Goal: Check status: Check status

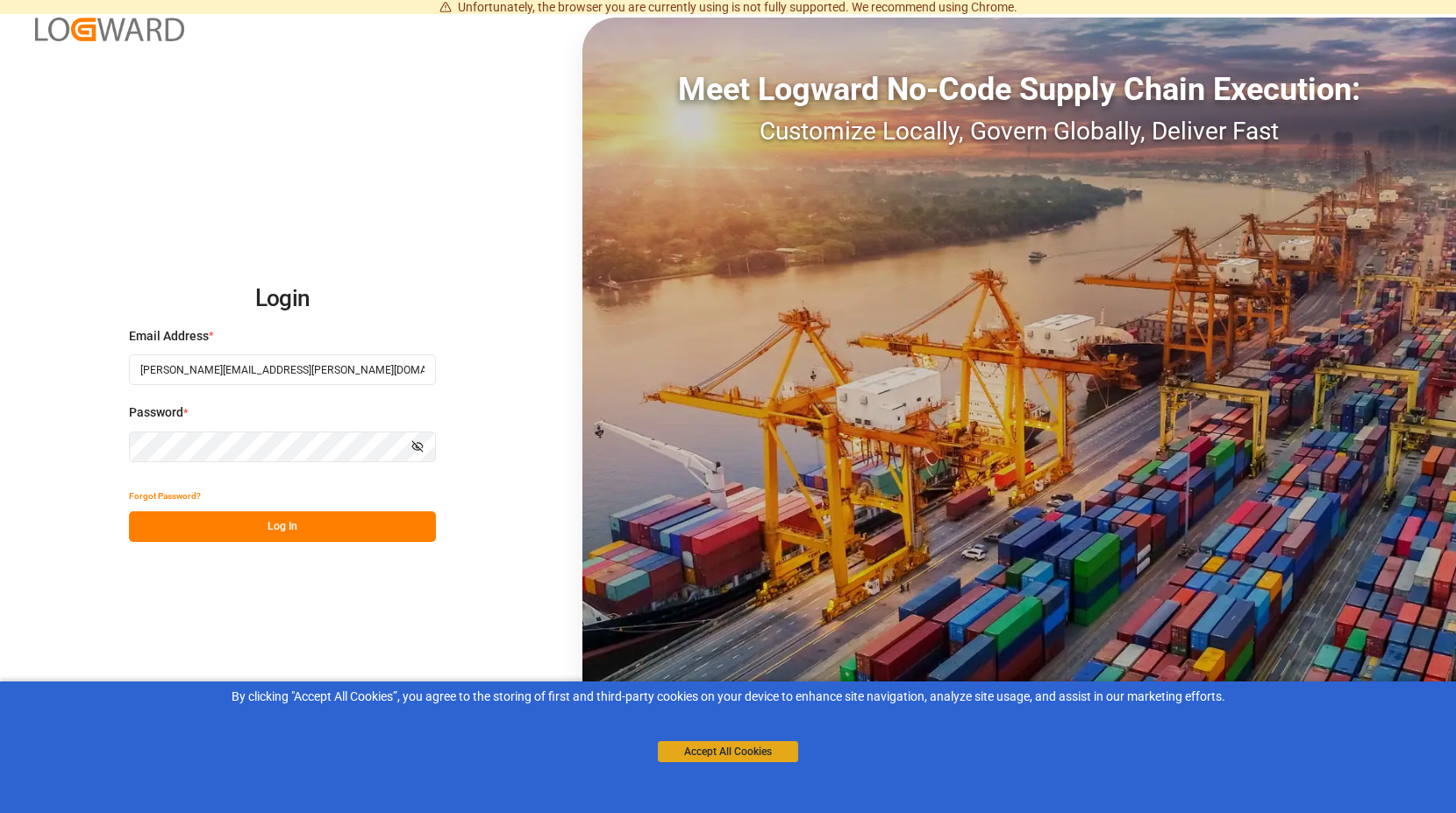
click at [687, 744] on button "Accept All Cookies" at bounding box center [728, 751] width 141 height 21
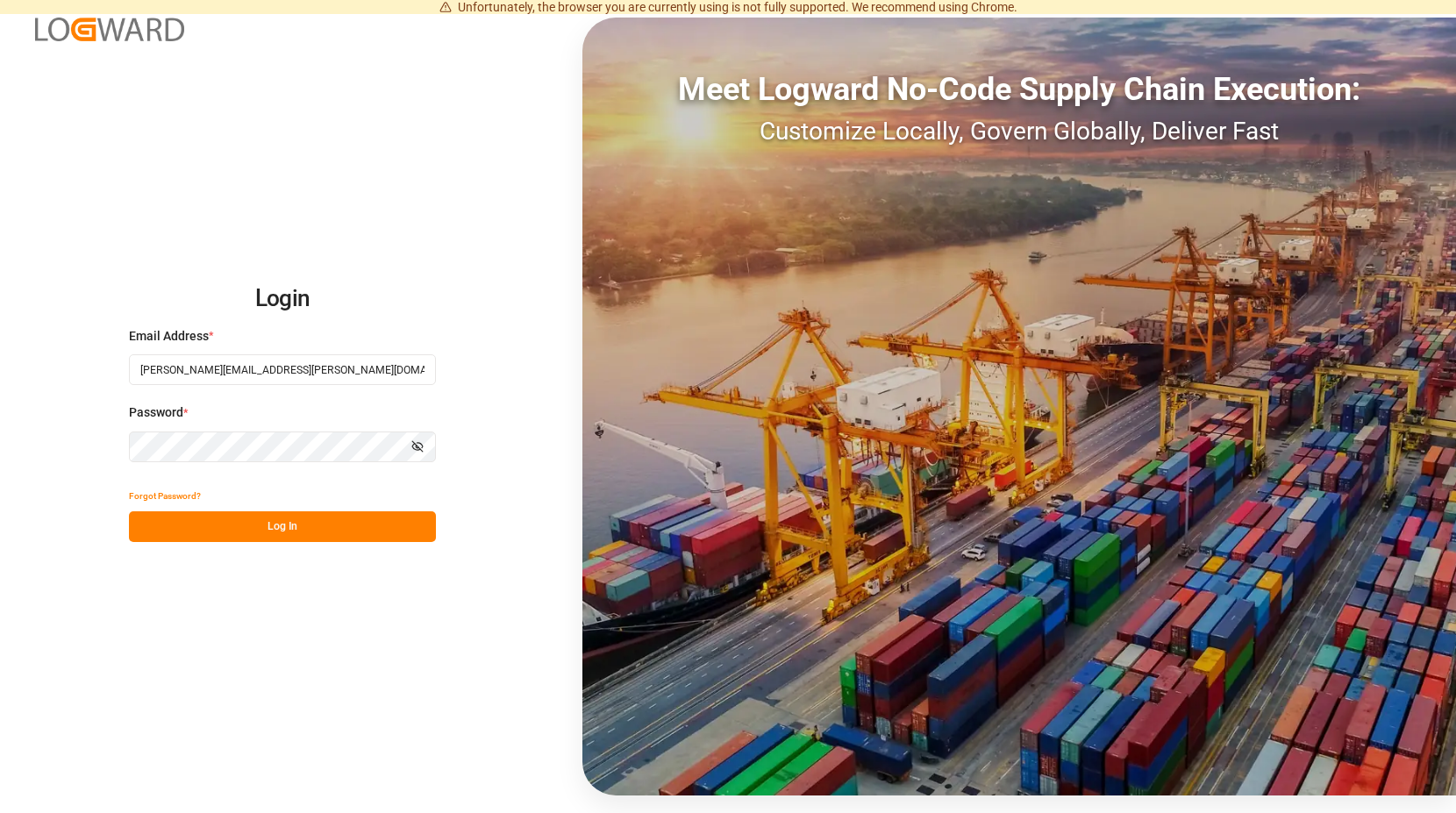
click at [258, 523] on button "Log In" at bounding box center [282, 526] width 307 height 30
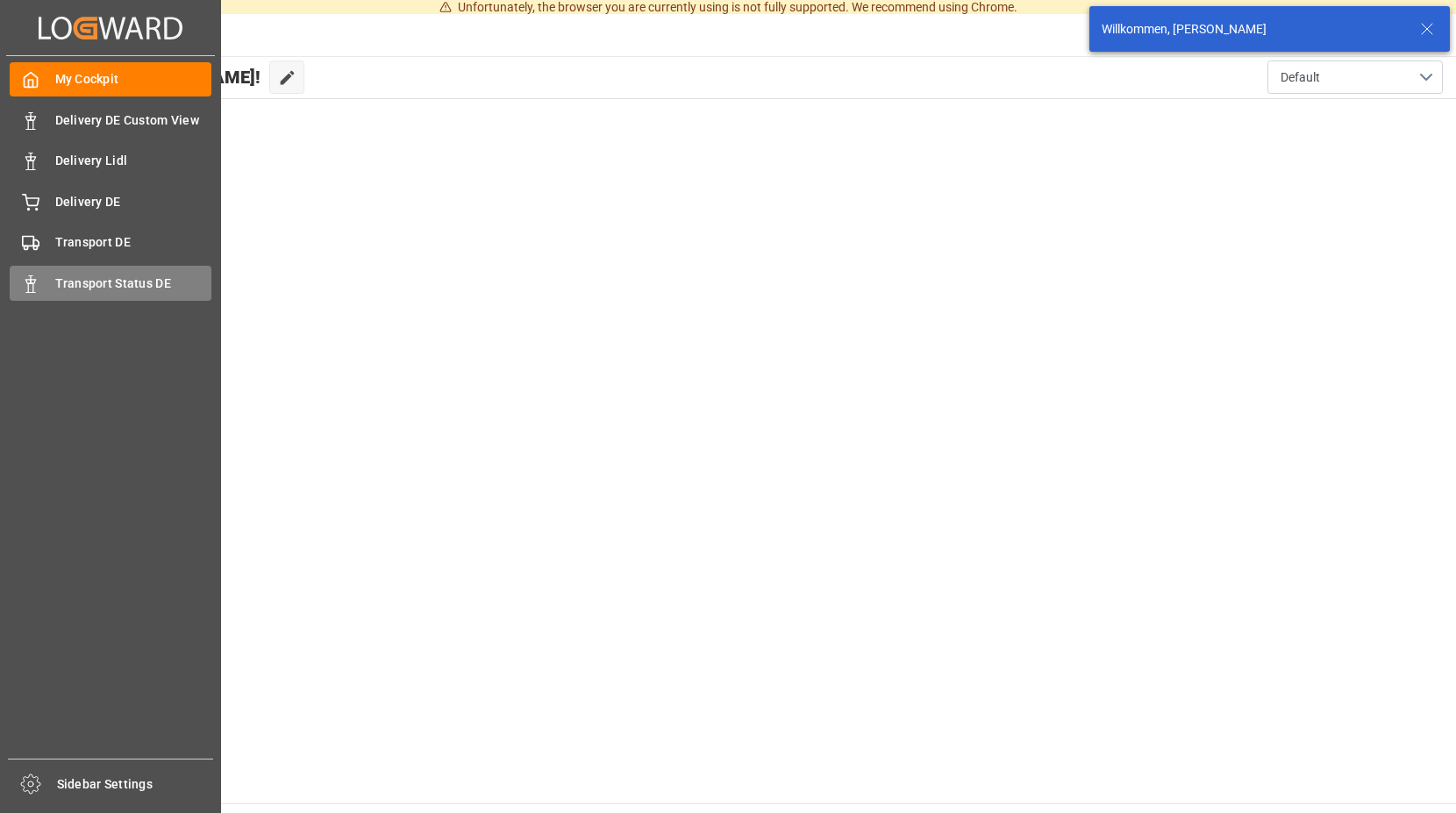
click at [110, 280] on span "Transport Status DE" at bounding box center [133, 283] width 157 height 18
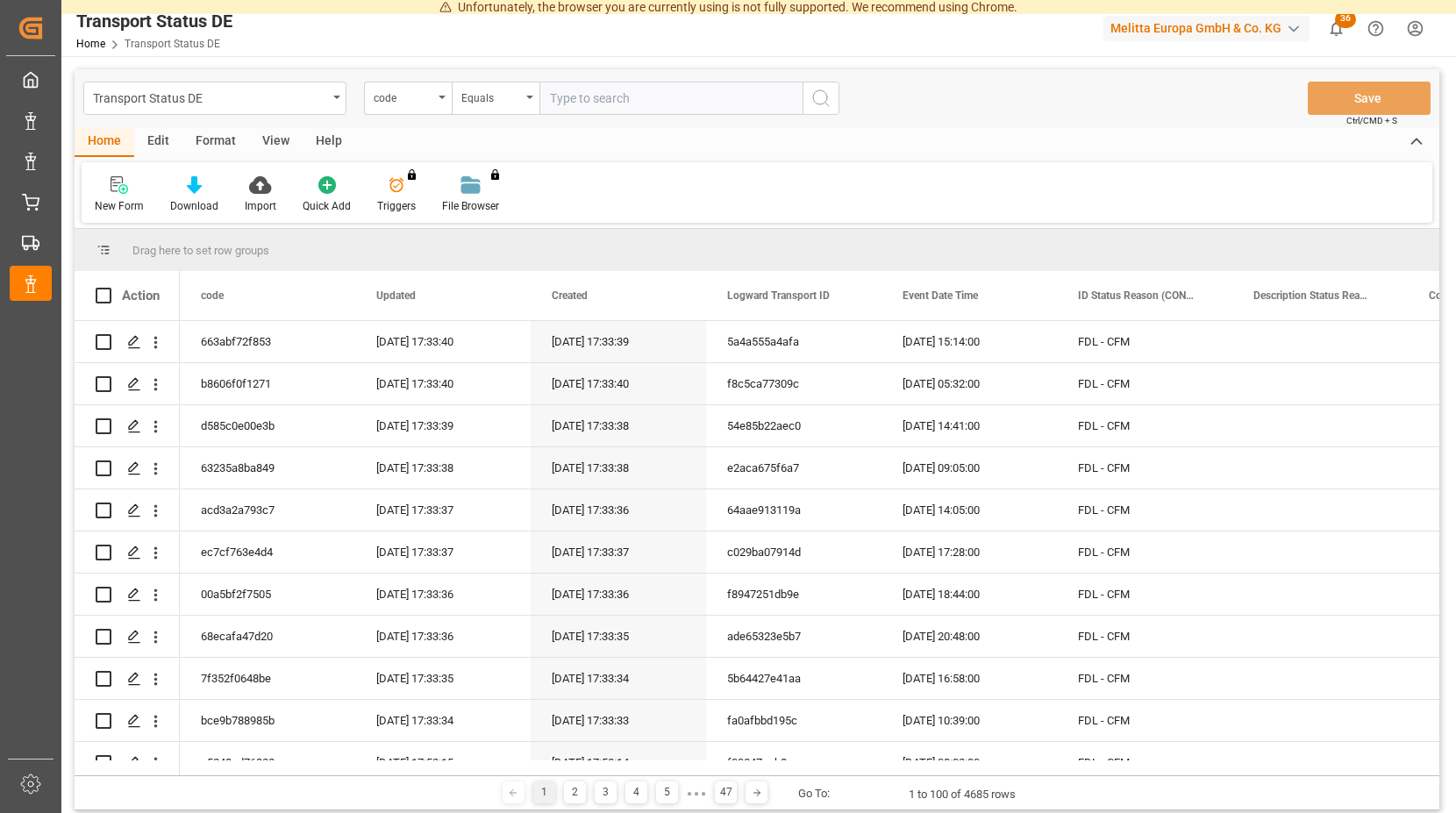
click at [1342, 25] on span "36" at bounding box center [1346, 19] width 21 height 17
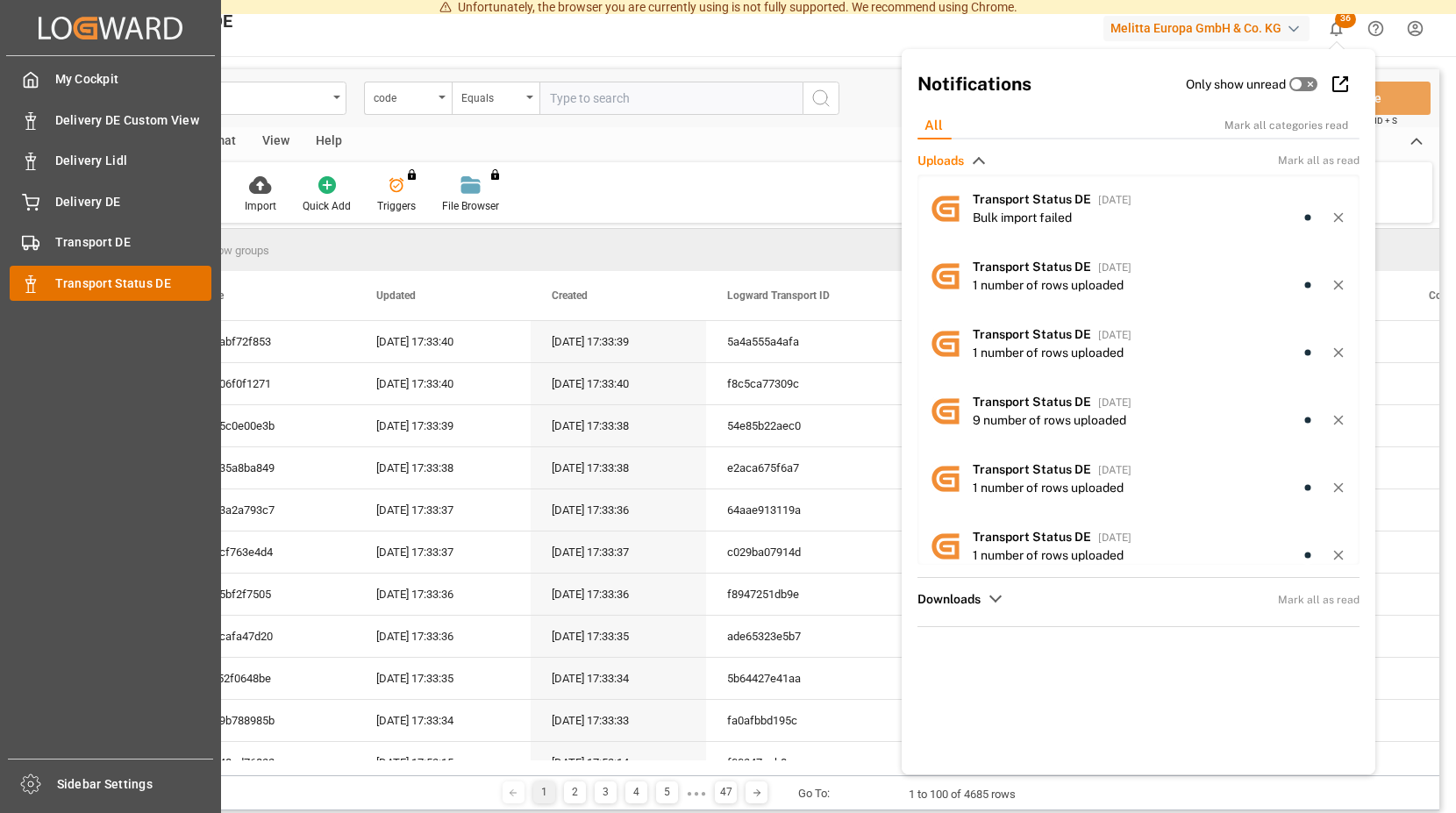
click at [31, 289] on icon at bounding box center [30, 284] width 17 height 17
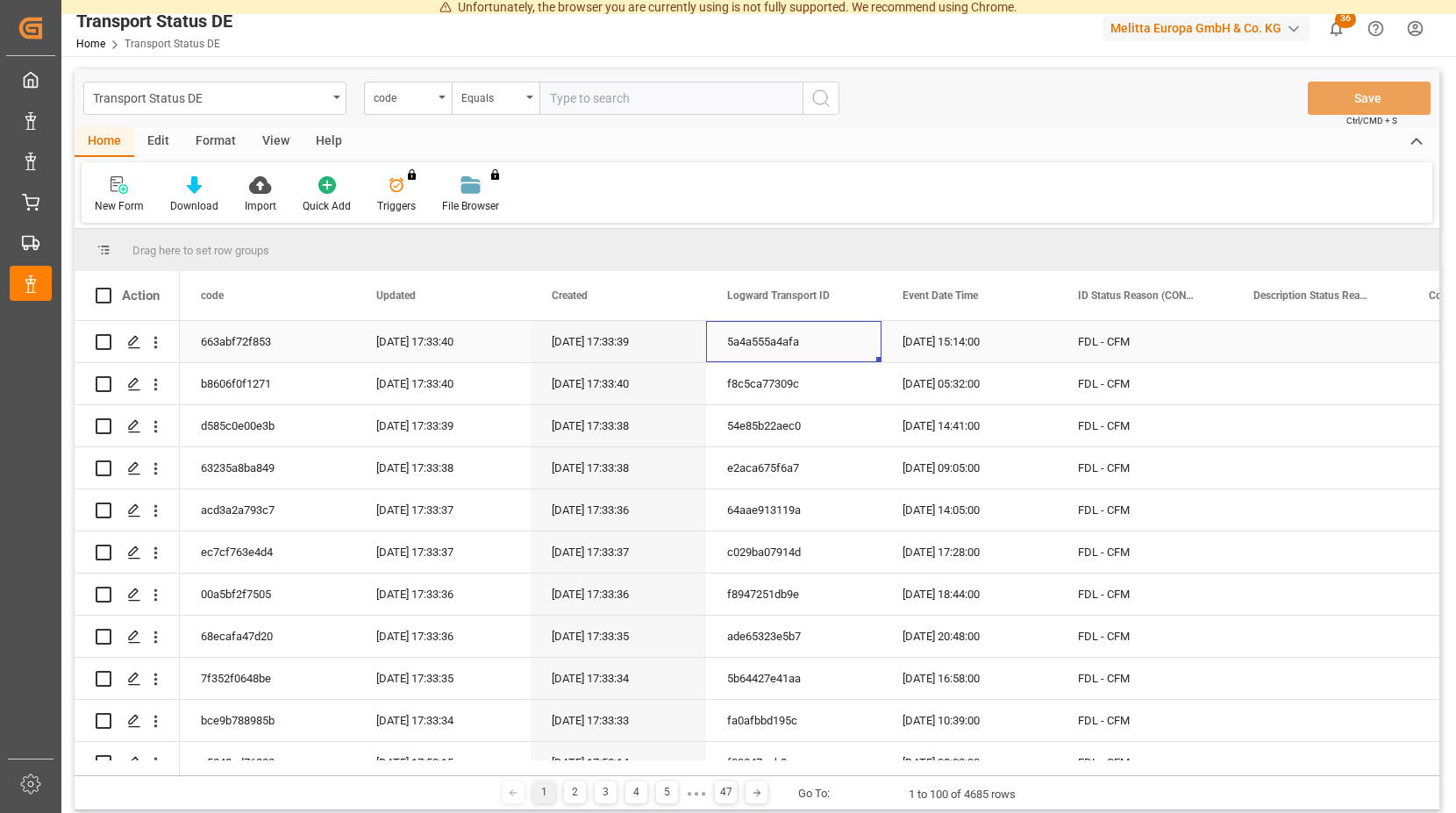
click at [863, 340] on div "5a4a555a4afa" at bounding box center [794, 341] width 176 height 41
click at [1342, 25] on span "36" at bounding box center [1346, 19] width 21 height 17
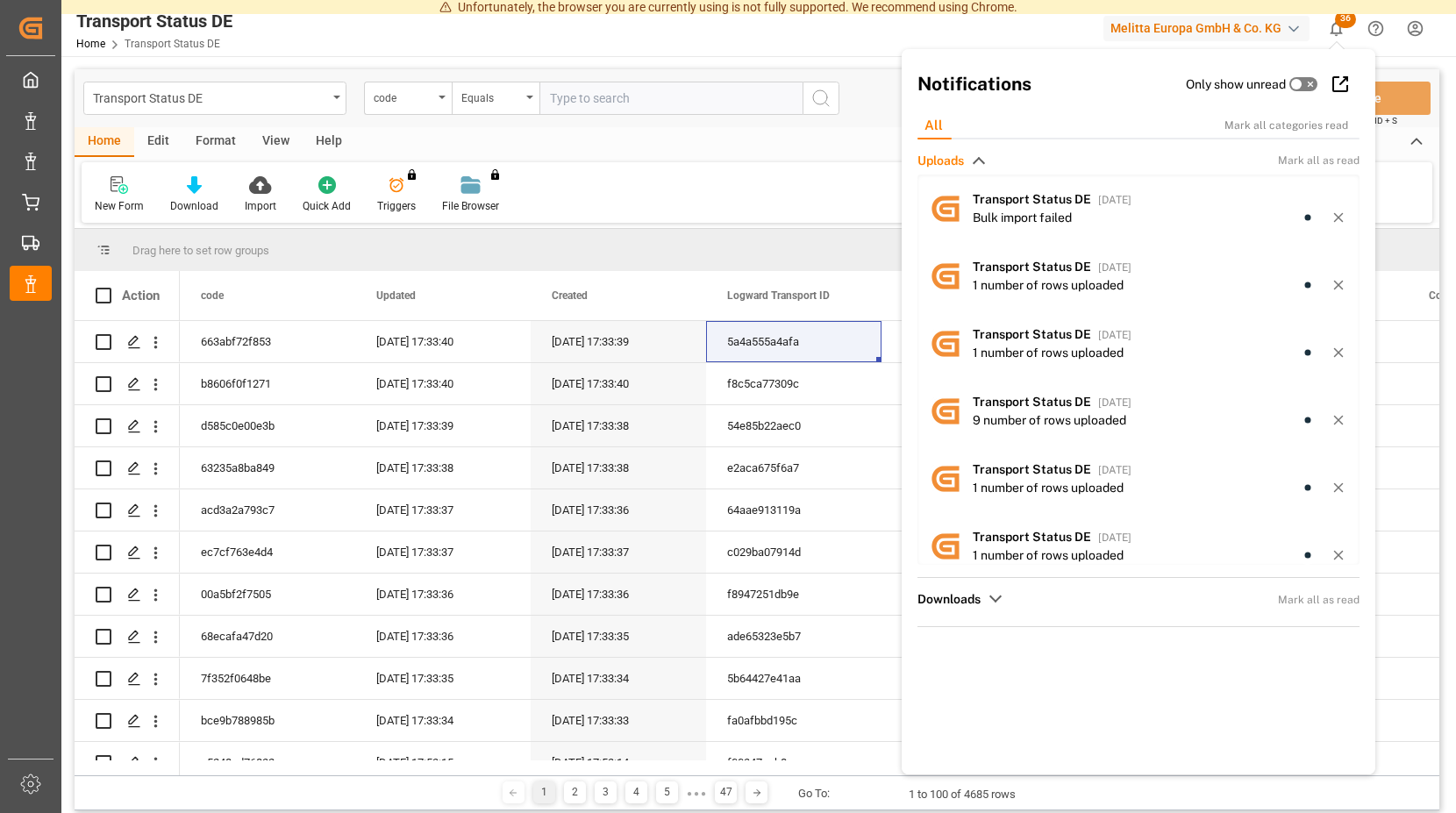
click at [813, 182] on div "New Form Download Import Quick Add Triggers You do not have permission for Trig…" at bounding box center [757, 193] width 1351 height 61
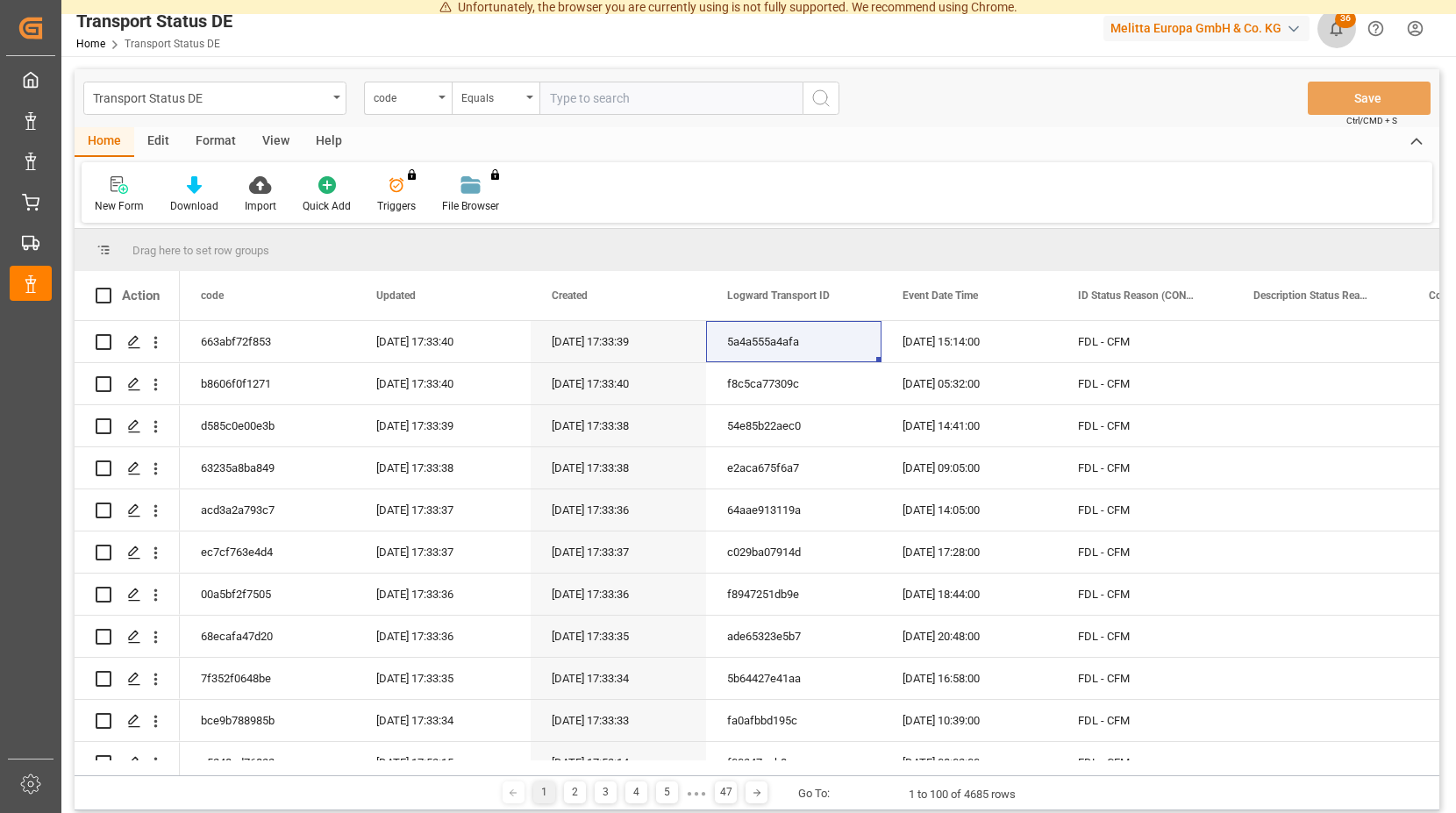
click at [1343, 20] on span "36" at bounding box center [1346, 19] width 21 height 17
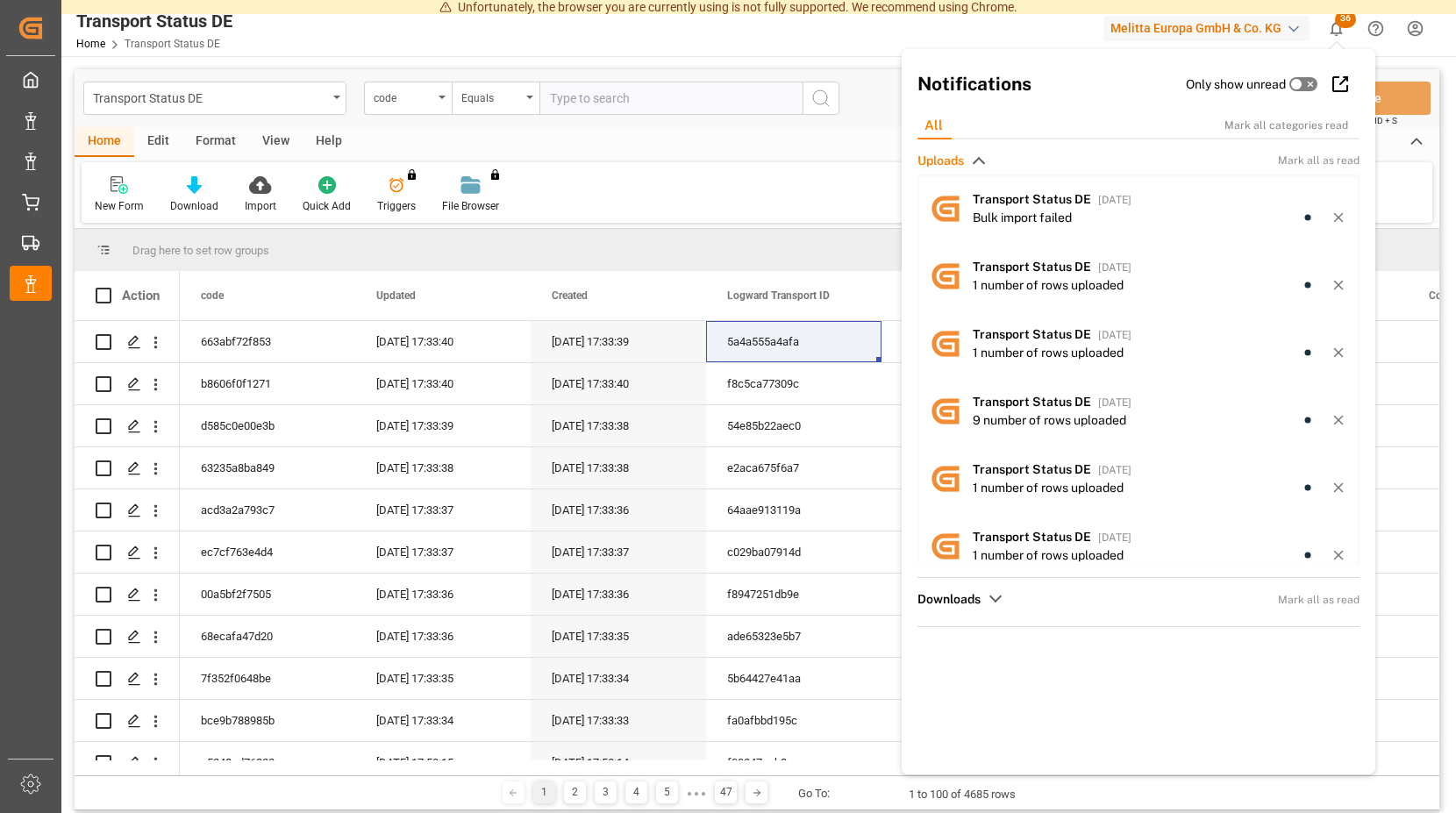
click at [780, 179] on div "New Form Download Import Quick Add Triggers You do not have permission for Trig…" at bounding box center [757, 193] width 1351 height 61
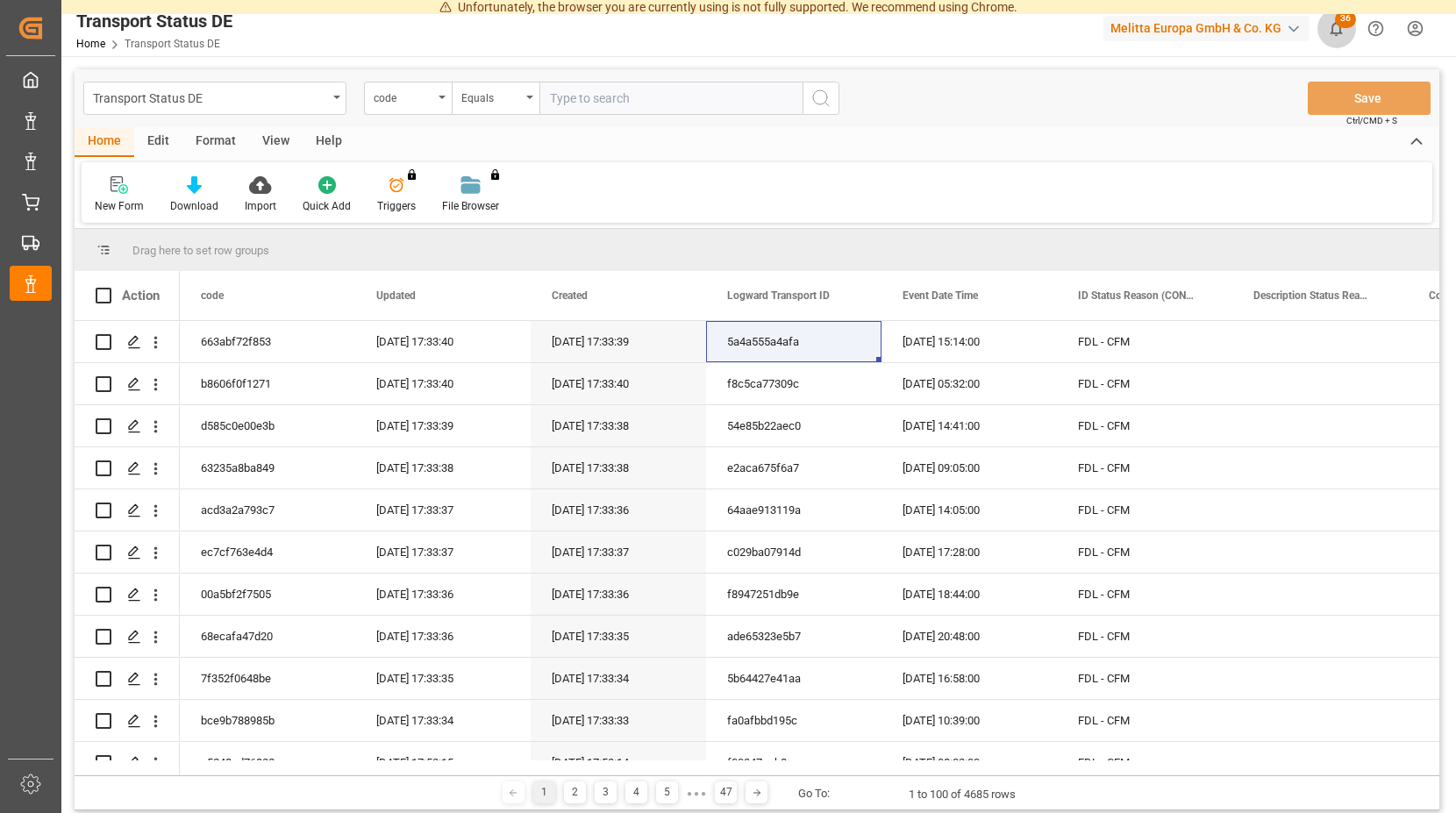
click at [1335, 17] on button "36" at bounding box center [1336, 28] width 40 height 40
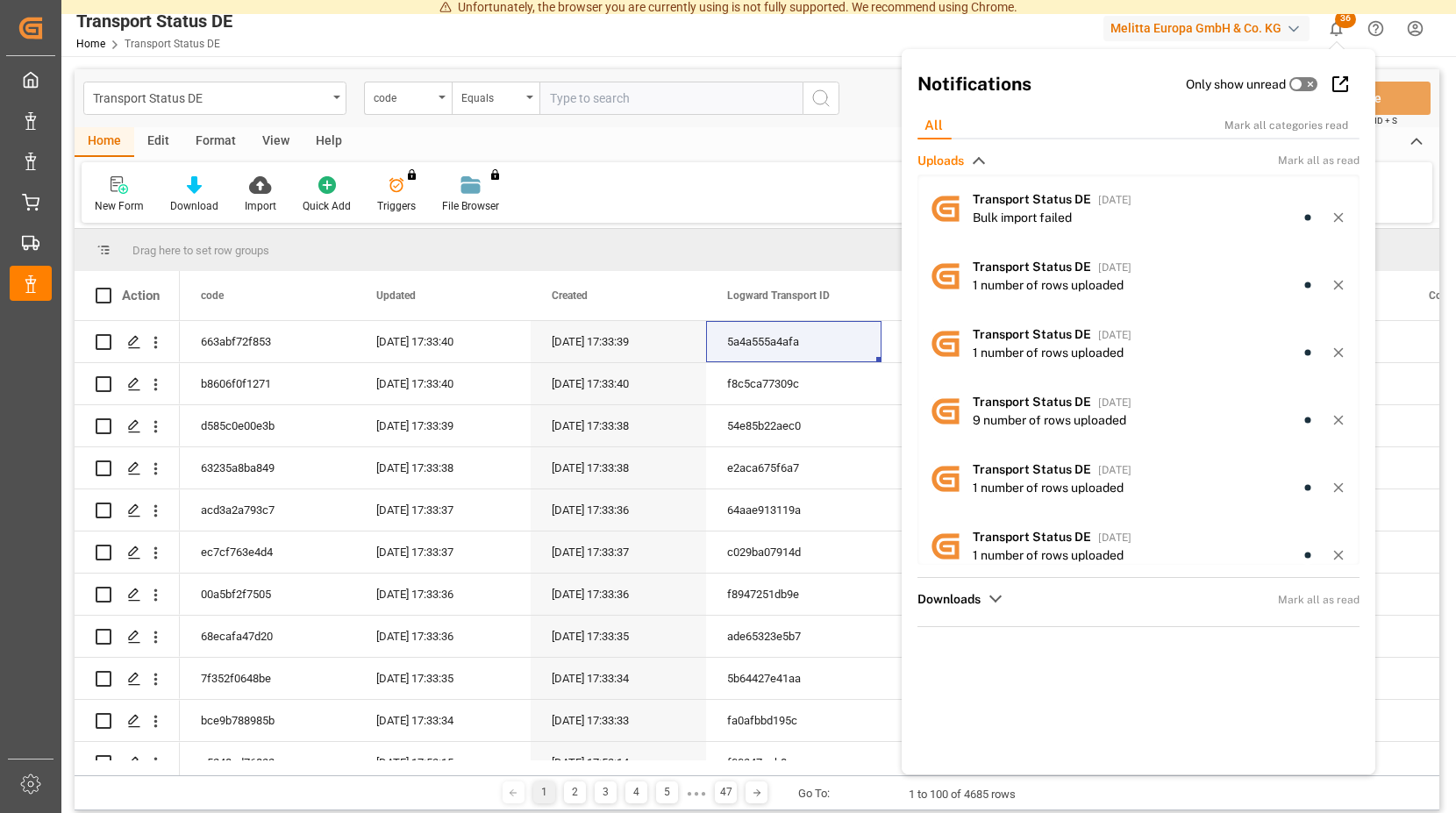
click at [792, 201] on div "New Form Download Import Quick Add Triggers You do not have permission for Trig…" at bounding box center [757, 193] width 1351 height 61
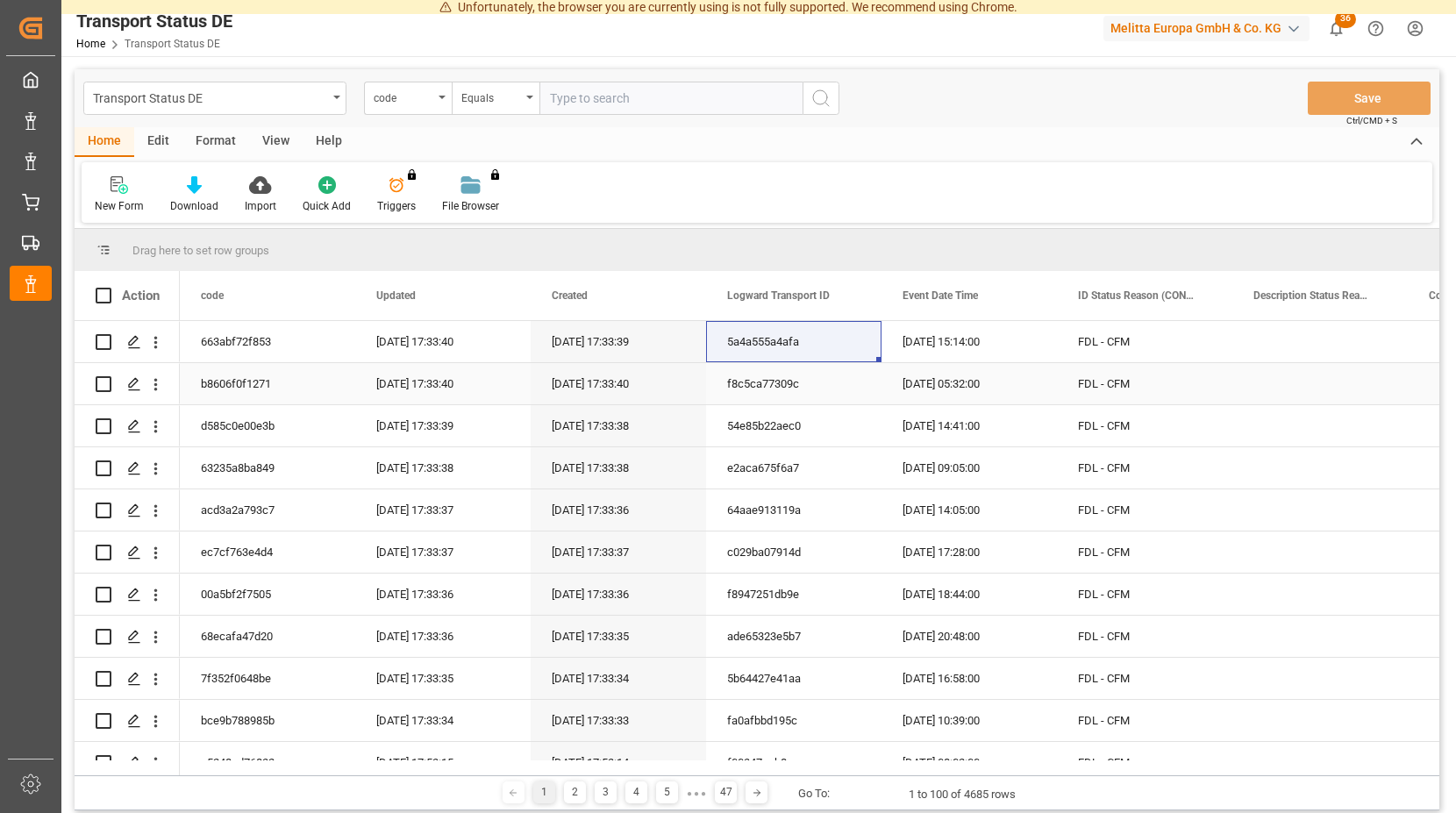
click at [1018, 388] on div "[DATE] 05:32:00" at bounding box center [969, 383] width 176 height 41
click at [1027, 430] on div "[DATE] 14:41:00" at bounding box center [969, 425] width 176 height 41
click at [1029, 466] on div "[DATE] 09:05:00" at bounding box center [969, 467] width 176 height 41
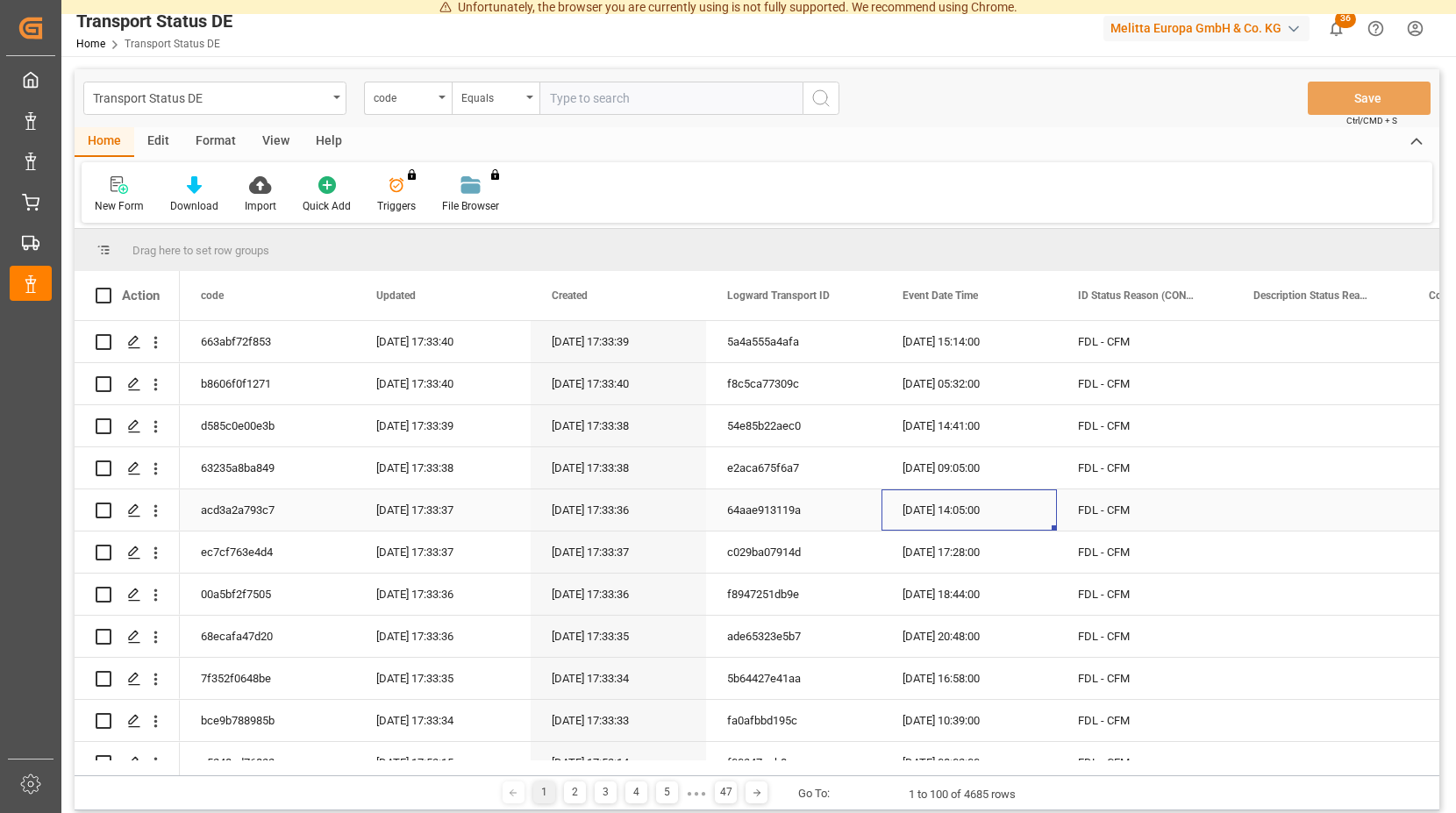
click at [1024, 502] on div "[DATE] 14:05:00" at bounding box center [969, 509] width 176 height 41
click at [1028, 555] on div "[DATE] 17:28:00" at bounding box center [969, 552] width 176 height 41
click at [1024, 603] on div "[DATE] 18:44:00" at bounding box center [969, 594] width 176 height 41
click at [1022, 635] on div "[DATE] 20:48:00" at bounding box center [969, 635] width 176 height 41
click at [1029, 596] on div "[DATE] 18:44:00" at bounding box center [969, 594] width 176 height 41
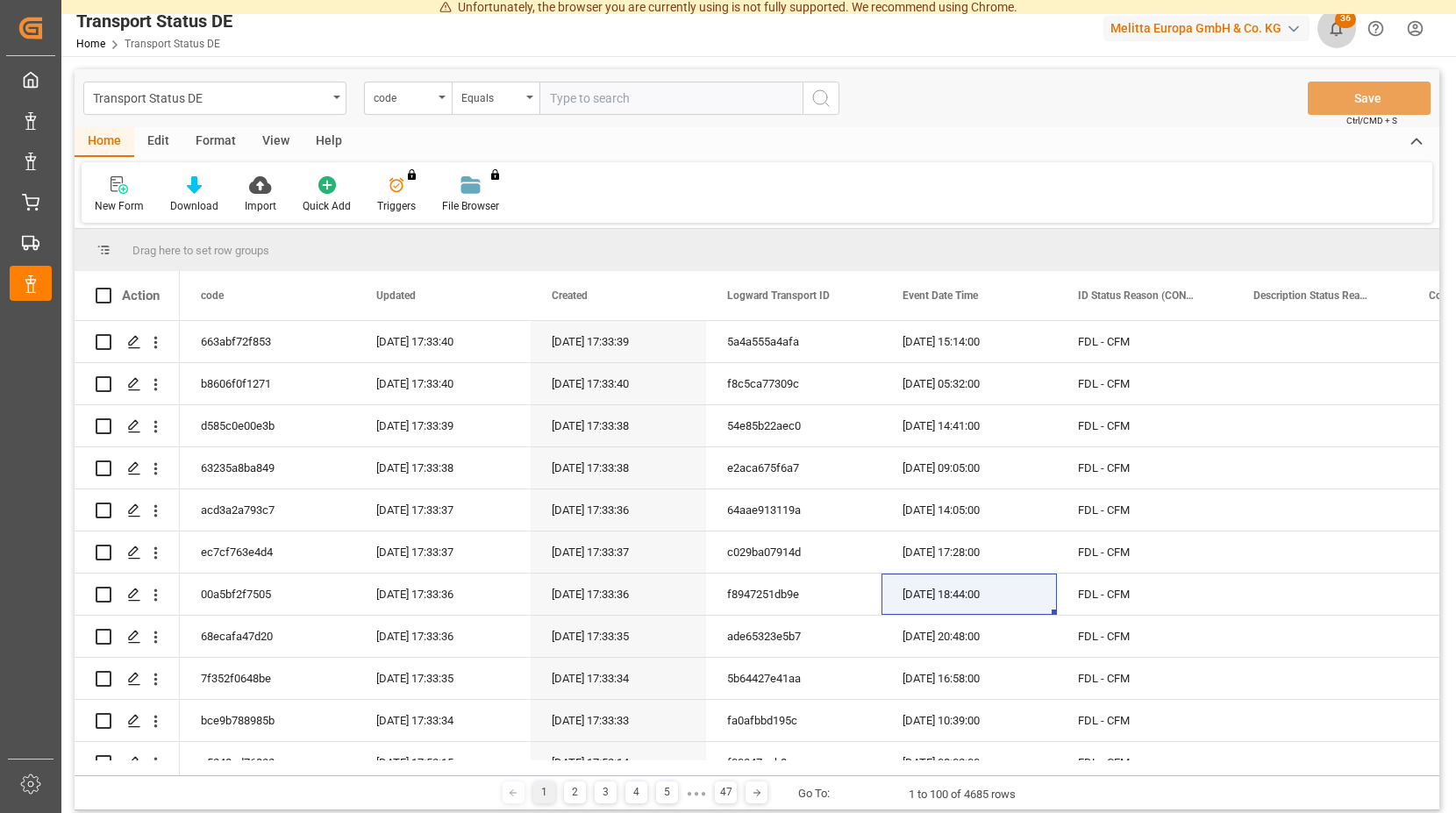
click at [1346, 25] on span "36" at bounding box center [1346, 19] width 21 height 17
